Goal: Task Accomplishment & Management: Complete application form

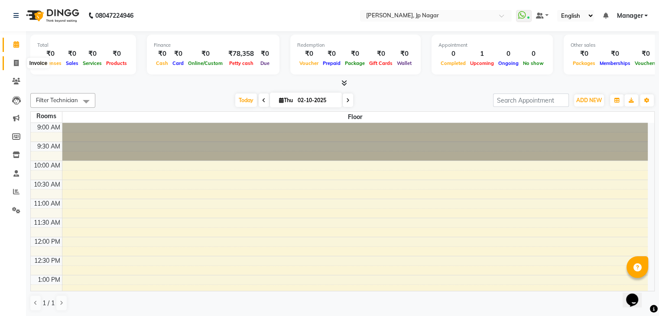
click at [14, 65] on icon at bounding box center [16, 63] width 5 height 7
select select "service"
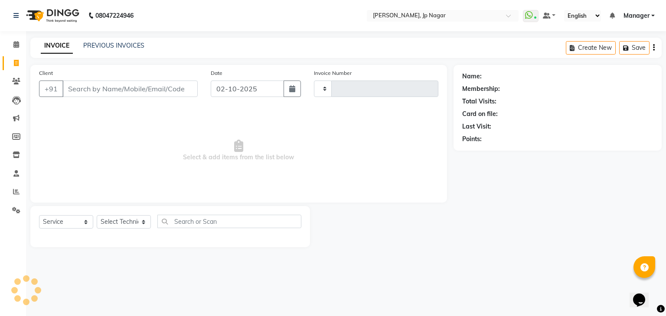
type input "1055"
select select "6318"
click at [140, 185] on span "Select & add items from the list below" at bounding box center [238, 150] width 399 height 87
click at [144, 223] on select "Select Technician ameer asid [PERSON_NAME] Manager [PERSON_NAME] [PERSON_NAME] …" at bounding box center [124, 221] width 54 height 13
select select "80452"
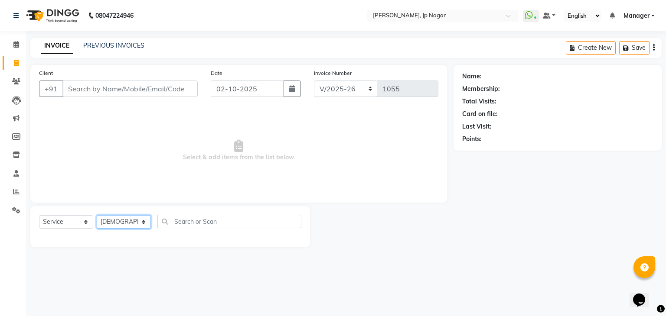
click at [97, 216] on select "Select Technician ameer asid [PERSON_NAME] Manager [PERSON_NAME] [PERSON_NAME] …" at bounding box center [124, 221] width 54 height 13
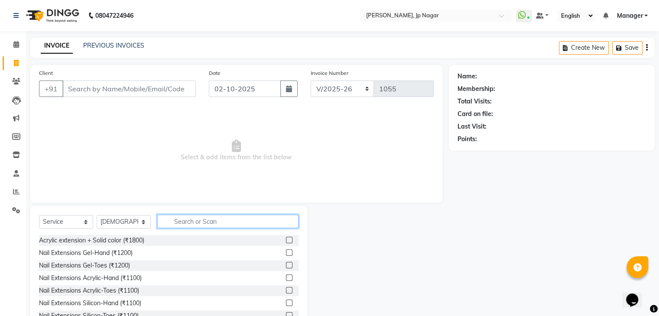
click at [173, 224] on input "text" at bounding box center [227, 221] width 141 height 13
type input "acr"
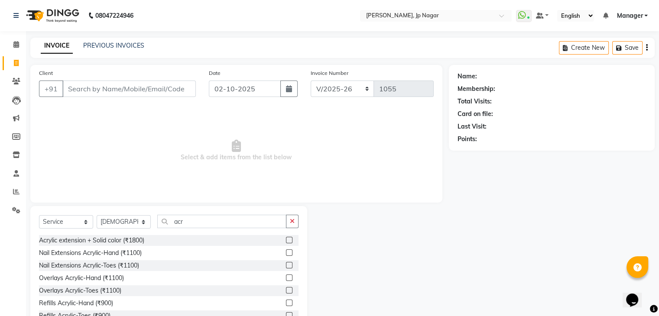
click at [286, 252] on label at bounding box center [289, 253] width 7 height 7
click at [286, 252] on input "checkbox" at bounding box center [289, 254] width 6 height 6
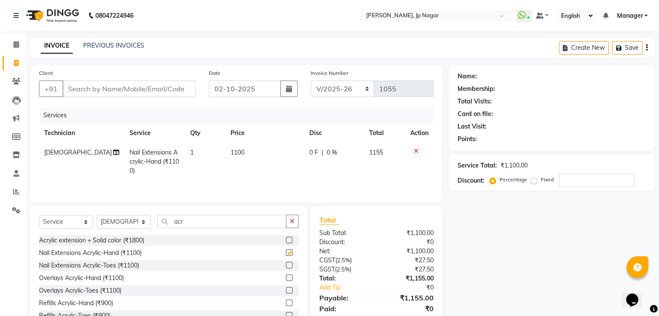
checkbox input "false"
click at [222, 221] on input "acr" at bounding box center [221, 221] width 129 height 13
type input "a"
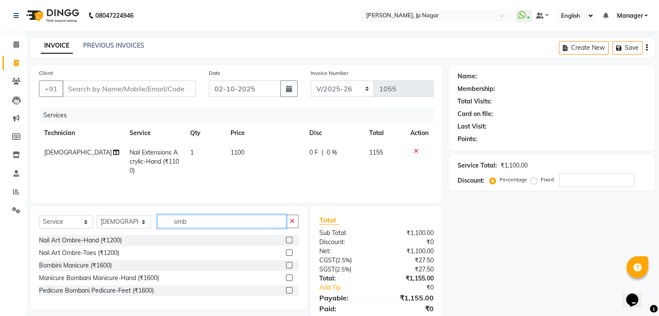
type input "omb"
click at [289, 239] on label at bounding box center [289, 240] width 7 height 7
click at [289, 239] on input "checkbox" at bounding box center [289, 241] width 6 height 6
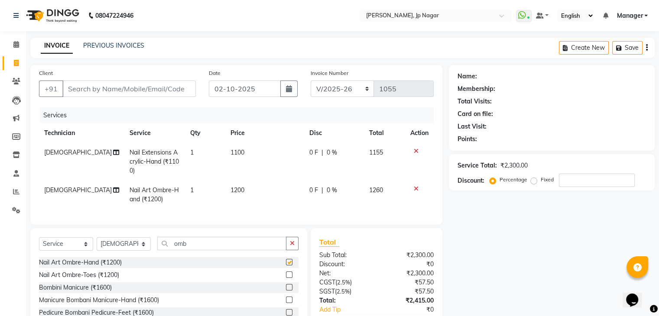
checkbox input "false"
click at [204, 250] on input "omb" at bounding box center [221, 243] width 129 height 13
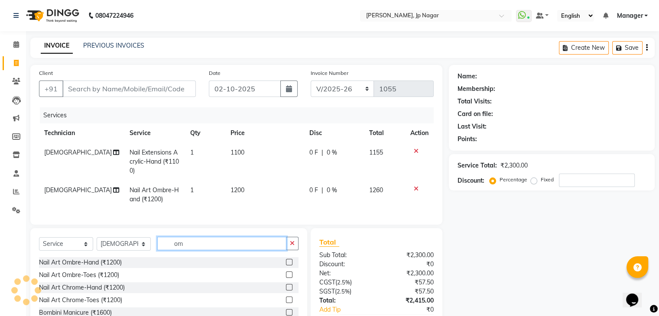
type input "o"
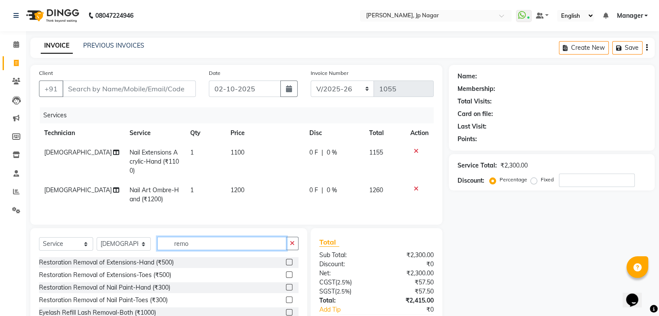
type input "remo"
click at [290, 266] on label at bounding box center [289, 262] width 7 height 7
click at [290, 266] on input "checkbox" at bounding box center [289, 263] width 6 height 6
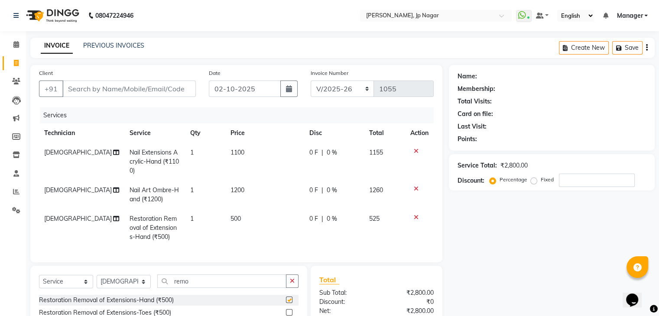
checkbox input "false"
click at [239, 219] on td "500" at bounding box center [264, 228] width 78 height 38
select select "80452"
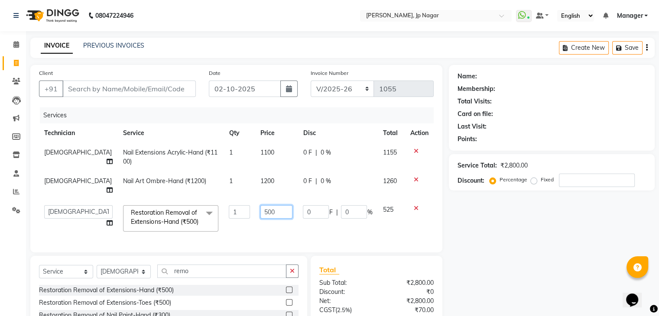
click at [279, 205] on input "500" at bounding box center [276, 211] width 32 height 13
type input "5"
type input "300"
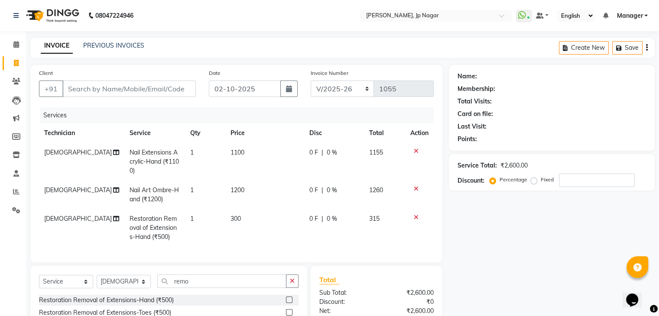
click at [272, 226] on td "300" at bounding box center [264, 228] width 78 height 38
select select "80452"
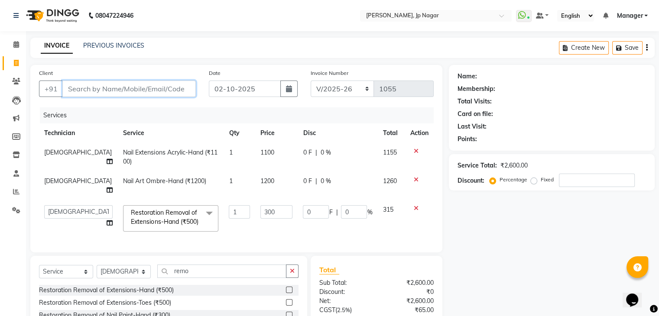
click at [86, 87] on input "Client" at bounding box center [128, 89] width 133 height 16
type input "8"
type input "0"
type input "810584467"
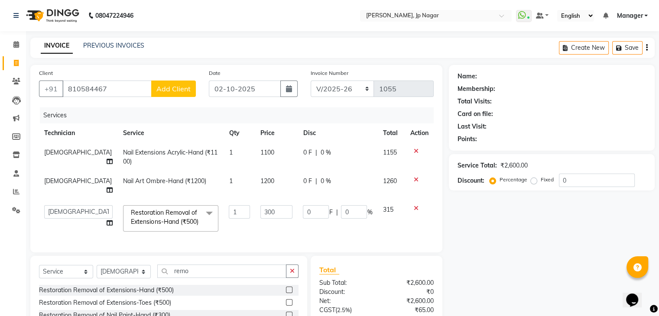
click at [172, 91] on span "Add Client" at bounding box center [173, 89] width 34 height 9
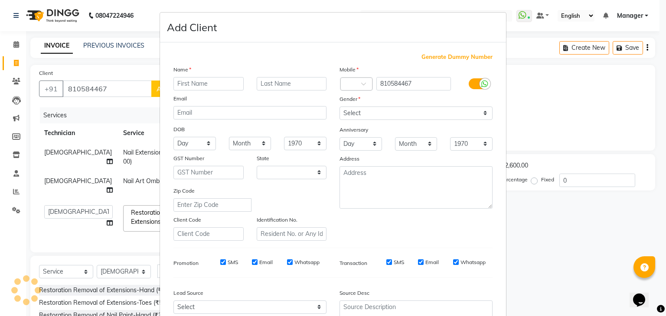
select select "21"
type input "[PERSON_NAME]"
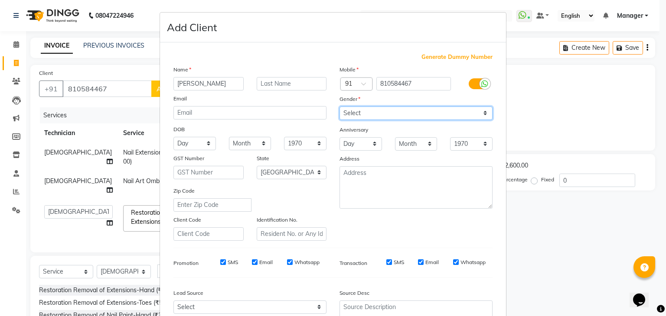
click at [472, 117] on select "Select [DEMOGRAPHIC_DATA] [DEMOGRAPHIC_DATA] Other Prefer Not To Say" at bounding box center [415, 113] width 153 height 13
select select "[DEMOGRAPHIC_DATA]"
click at [339, 107] on select "Select [DEMOGRAPHIC_DATA] [DEMOGRAPHIC_DATA] Other Prefer Not To Say" at bounding box center [415, 113] width 153 height 13
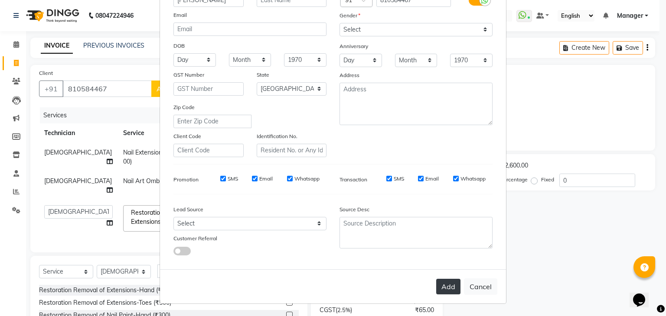
click at [452, 283] on button "Add" at bounding box center [448, 287] width 24 height 16
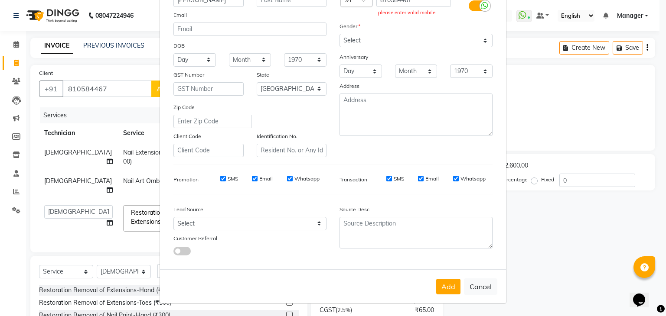
scroll to position [0, 0]
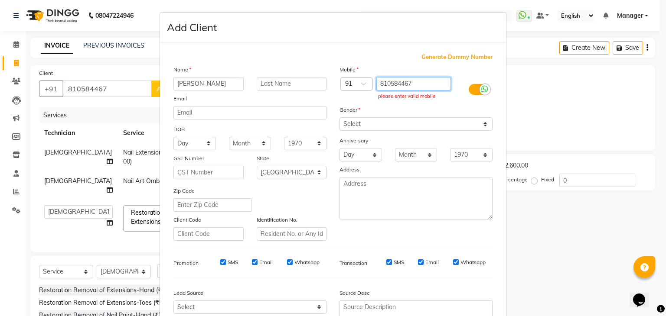
click at [418, 81] on input "810584467" at bounding box center [413, 83] width 75 height 13
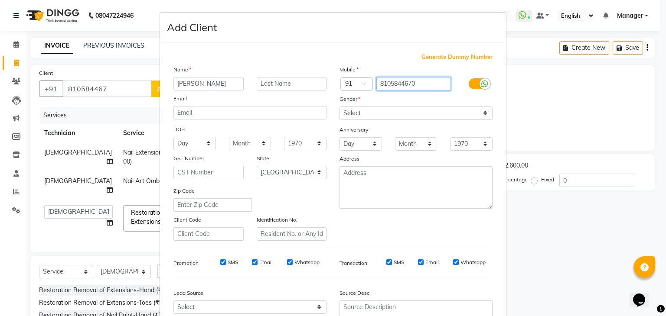
type input "8105844670"
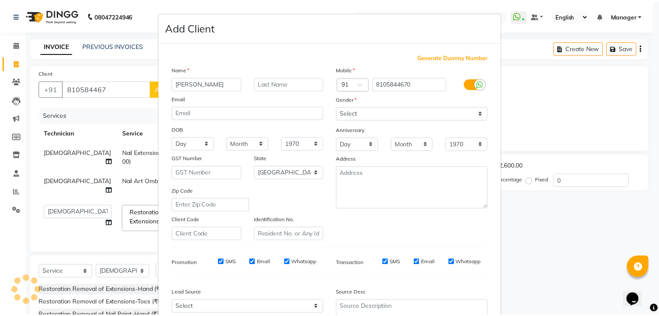
scroll to position [88, 0]
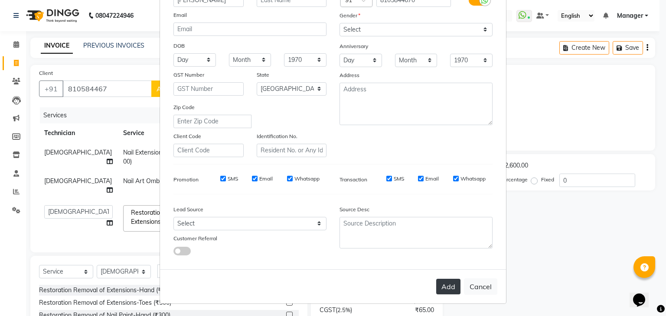
click at [447, 283] on button "Add" at bounding box center [448, 287] width 24 height 16
click at [447, 283] on div "Add Cancel" at bounding box center [333, 287] width 346 height 34
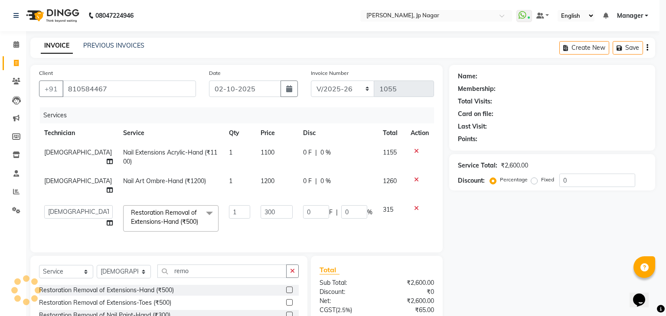
type input "81******70"
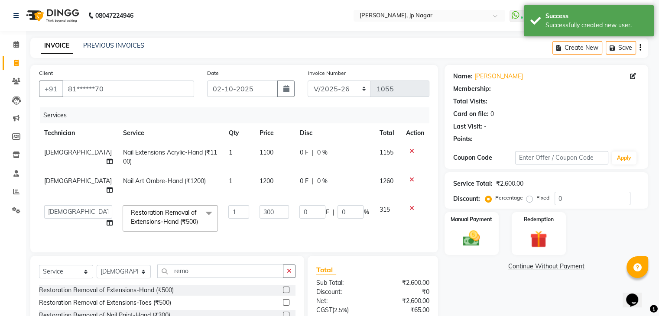
select select "1: Object"
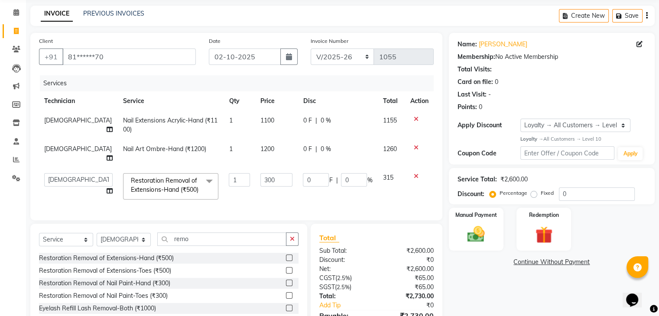
scroll to position [87, 0]
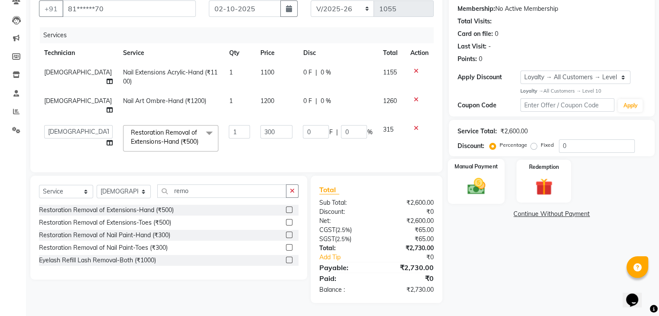
click at [485, 186] on img at bounding box center [476, 186] width 29 height 21
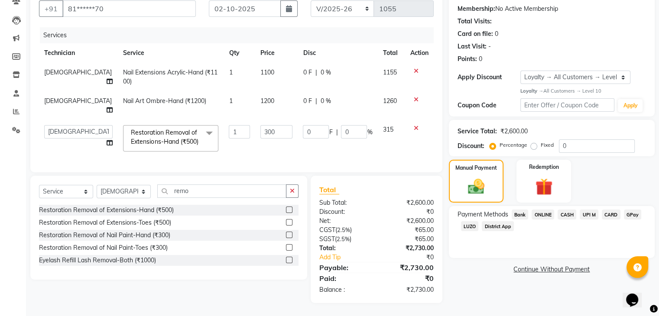
click at [589, 210] on span "UPI M" at bounding box center [589, 215] width 19 height 10
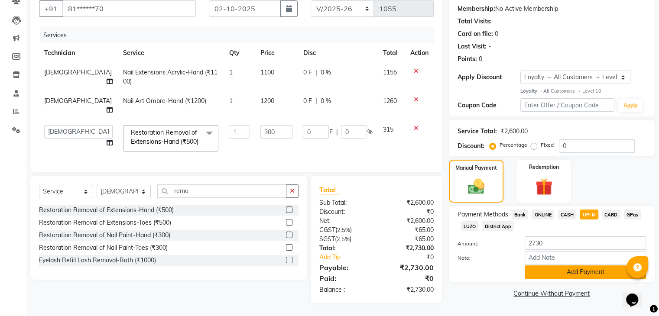
click at [594, 269] on button "Add Payment" at bounding box center [585, 272] width 121 height 13
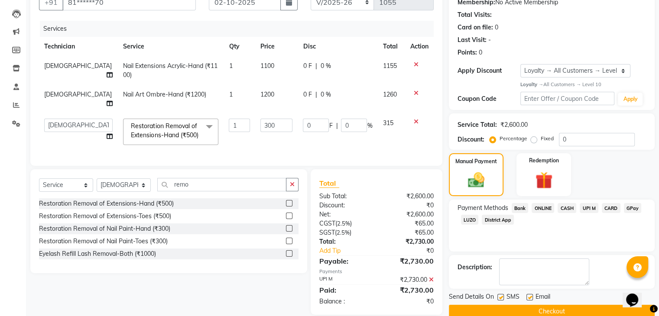
click at [581, 307] on button "Checkout" at bounding box center [552, 311] width 206 height 13
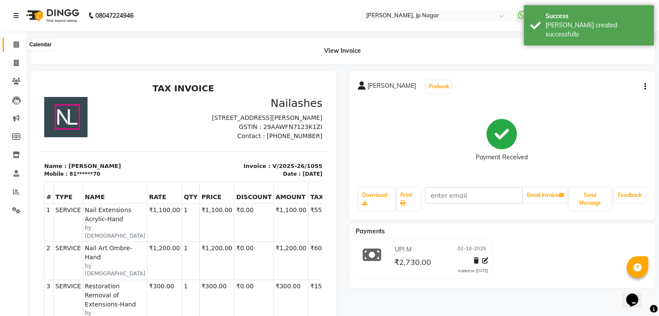
click at [16, 42] on icon at bounding box center [16, 44] width 6 height 7
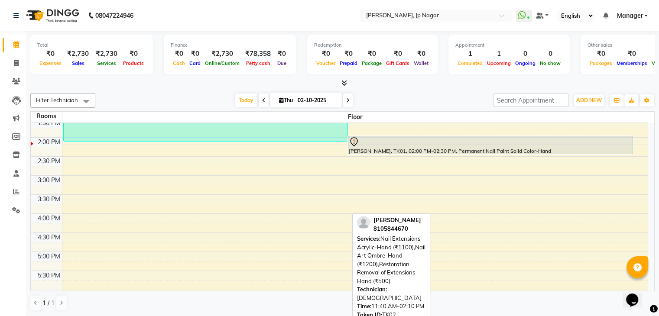
scroll to position [175, 0]
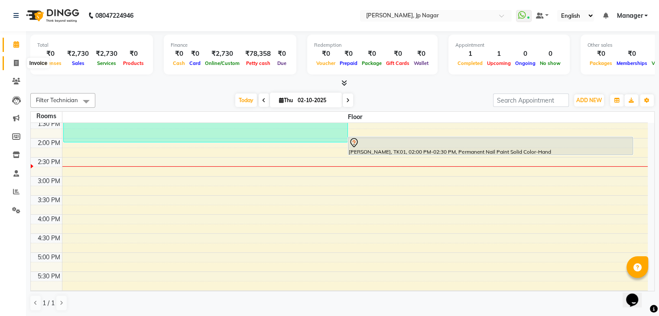
click at [16, 67] on span at bounding box center [16, 64] width 15 height 10
select select "service"
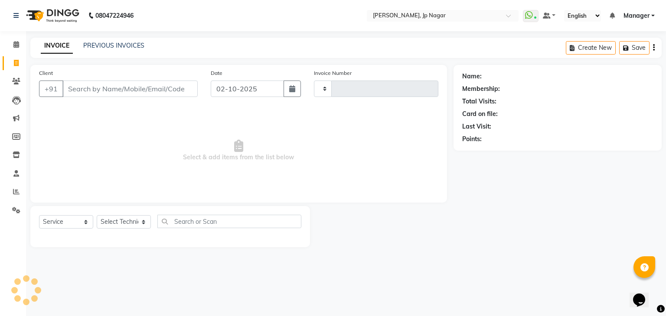
type input "1056"
select select "6318"
click at [80, 87] on input "Client" at bounding box center [129, 89] width 135 height 16
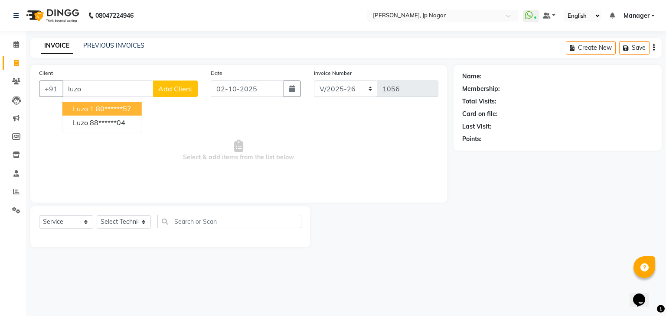
click at [83, 107] on span "Luzo 1" at bounding box center [83, 108] width 21 height 9
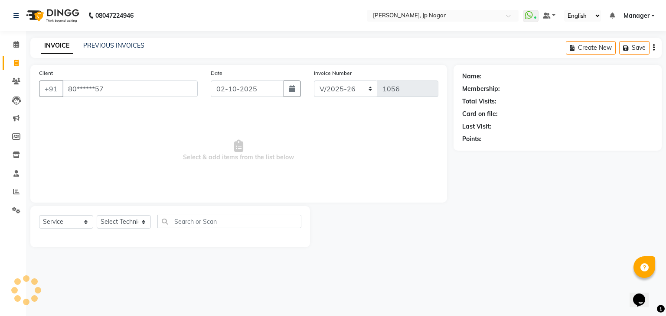
type input "80******57"
select select "1: Object"
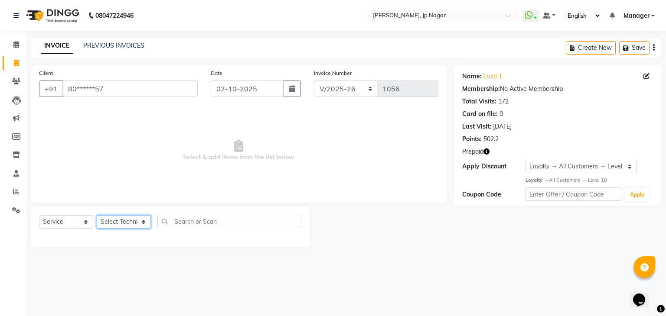
drag, startPoint x: 117, startPoint y: 219, endPoint x: 124, endPoint y: 200, distance: 20.7
click at [124, 200] on div "Client +91 80******57 Date [DATE] Invoice Number BTH/2025-26 RED/2025-26 V/2025…" at bounding box center [238, 156] width 429 height 182
select select "81548"
click at [97, 216] on select "Select Technician ameer asid [PERSON_NAME] Manager [PERSON_NAME] [PERSON_NAME] …" at bounding box center [124, 221] width 54 height 13
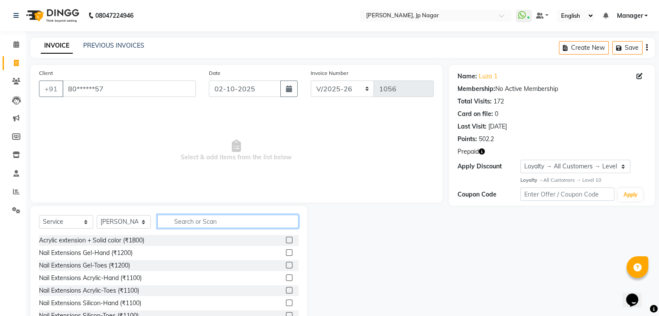
click at [194, 224] on input "text" at bounding box center [227, 221] width 141 height 13
click at [483, 152] on icon "button" at bounding box center [482, 152] width 6 height 6
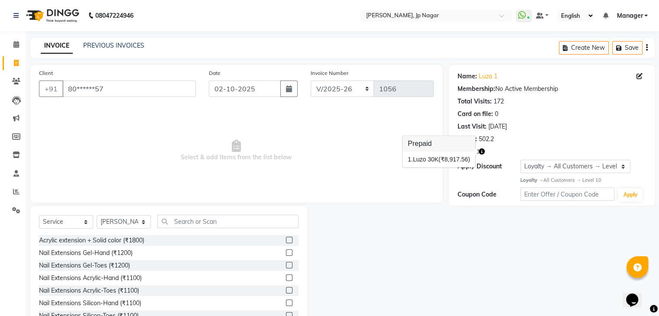
click at [483, 152] on icon "button" at bounding box center [482, 152] width 6 height 6
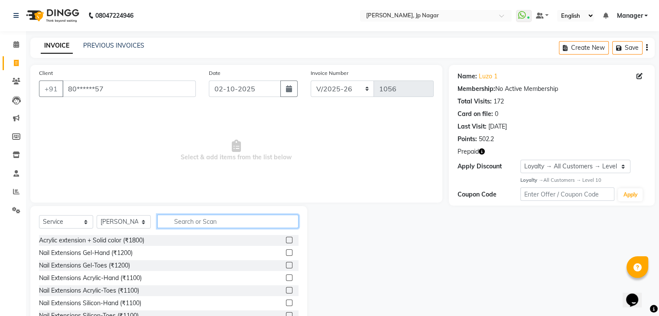
click at [250, 220] on input "text" at bounding box center [227, 221] width 141 height 13
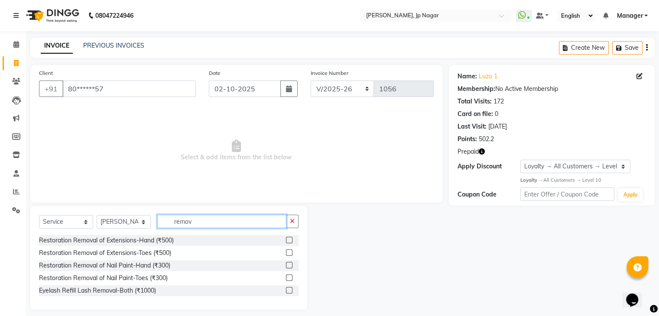
type input "remov"
click at [291, 281] on label at bounding box center [289, 278] width 7 height 7
click at [291, 281] on input "checkbox" at bounding box center [289, 279] width 6 height 6
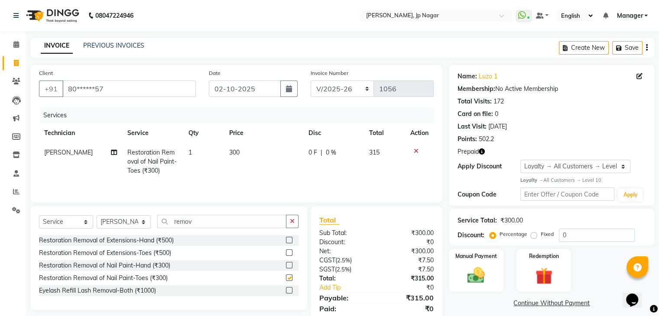
checkbox input "false"
click at [227, 222] on input "remov" at bounding box center [221, 221] width 129 height 13
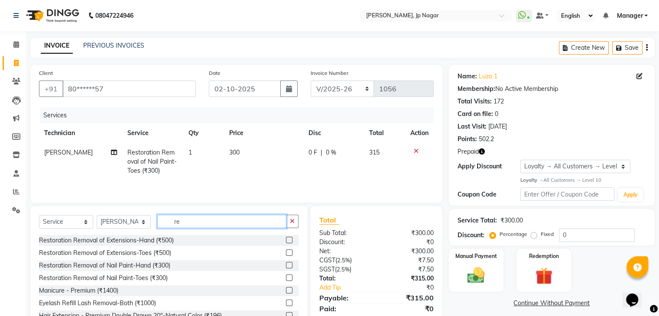
type input "r"
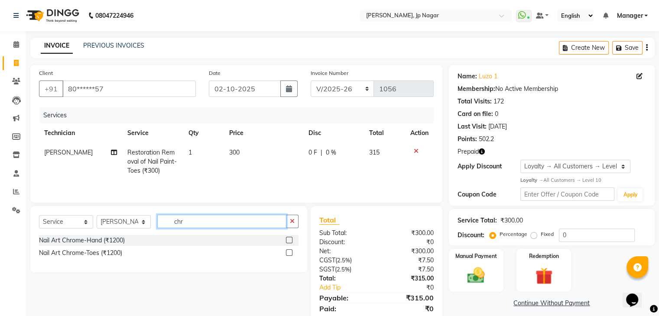
type input "chr"
click at [288, 241] on label at bounding box center [289, 240] width 7 height 7
click at [288, 241] on input "checkbox" at bounding box center [289, 241] width 6 height 6
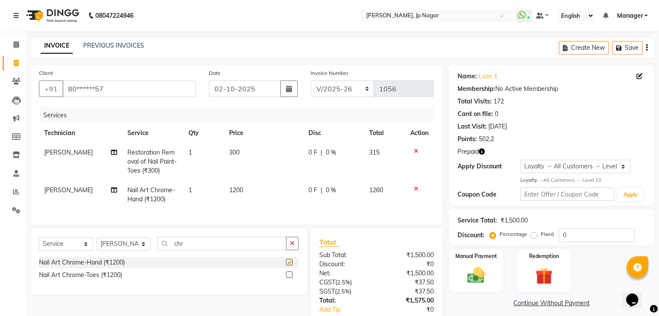
checkbox input "false"
click at [288, 247] on button "button" at bounding box center [292, 243] width 13 height 13
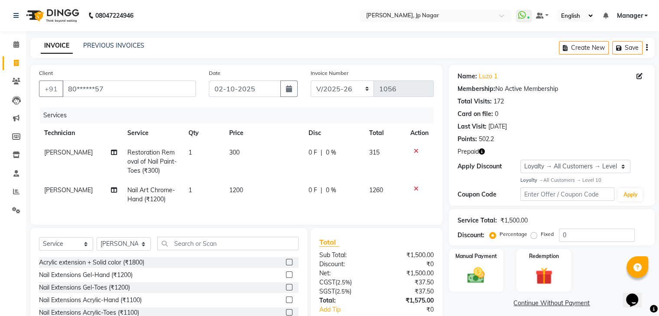
click at [277, 234] on div "Client +91 80******57 Date [DATE] Invoice Number BTH/2025-26 RED/2025-26 V/2025…" at bounding box center [236, 210] width 425 height 291
click at [236, 189] on span "1200" at bounding box center [236, 190] width 14 height 8
select select "81548"
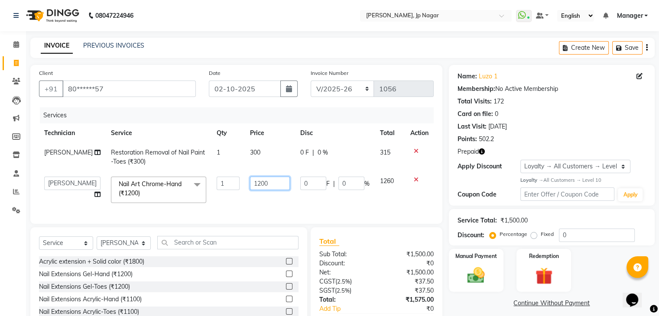
drag, startPoint x: 269, startPoint y: 184, endPoint x: 263, endPoint y: 200, distance: 16.7
click at [263, 200] on td "1200" at bounding box center [270, 190] width 50 height 37
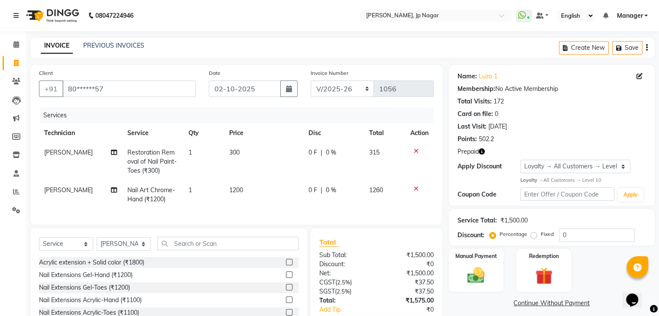
click at [263, 200] on td "1200" at bounding box center [263, 195] width 79 height 29
select select "81548"
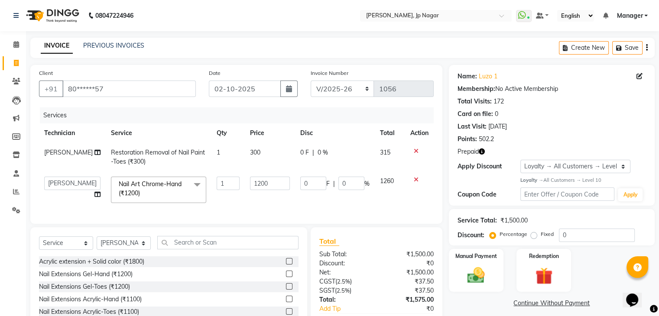
scroll to position [59, 0]
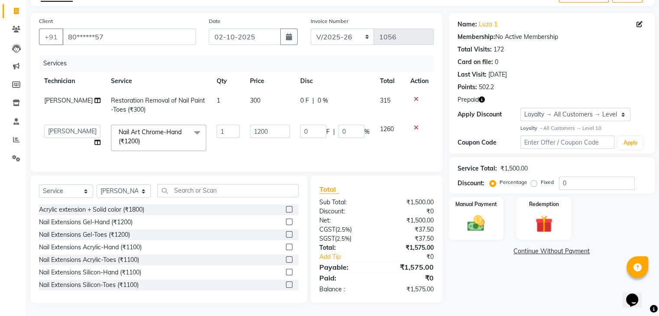
click at [475, 264] on div "Name: [PERSON_NAME] 1 Membership: No Active Membership Total Visits: 172 Card o…" at bounding box center [555, 158] width 212 height 290
click at [540, 218] on img at bounding box center [543, 224] width 29 height 22
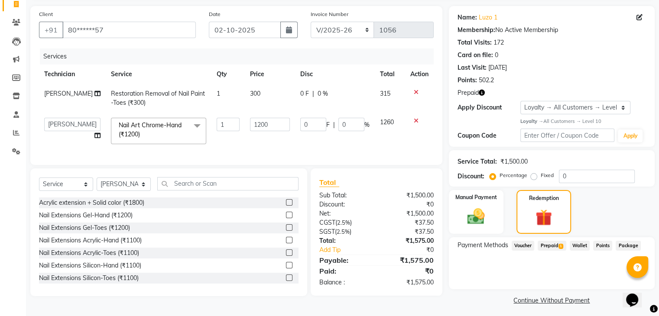
click at [550, 245] on span "Prepaid 1" at bounding box center [552, 246] width 28 height 10
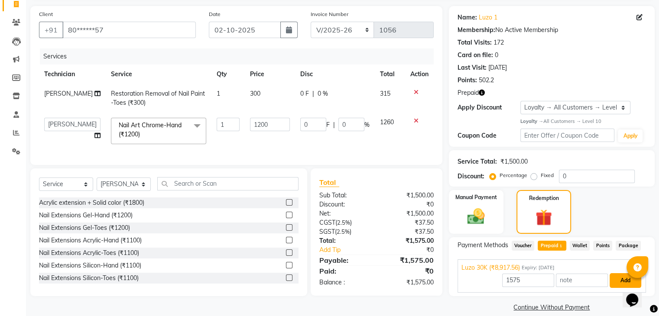
click at [618, 279] on button "Add" at bounding box center [626, 280] width 32 height 15
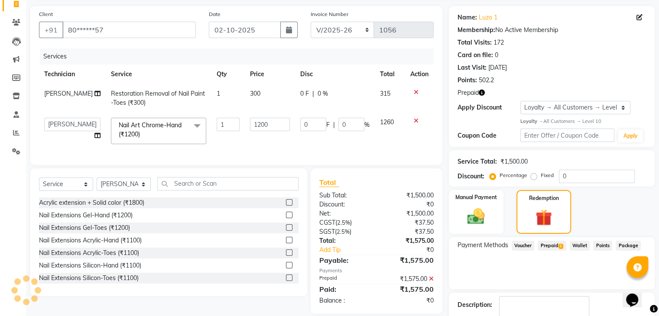
scroll to position [120, 0]
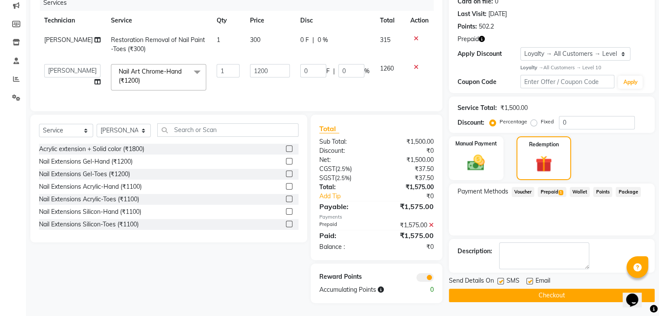
click at [614, 289] on button "Checkout" at bounding box center [552, 295] width 206 height 13
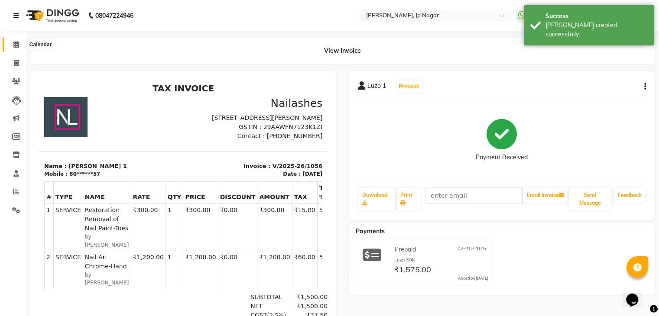
click at [18, 44] on icon at bounding box center [16, 44] width 6 height 7
